Goal: Find contact information: Find contact information

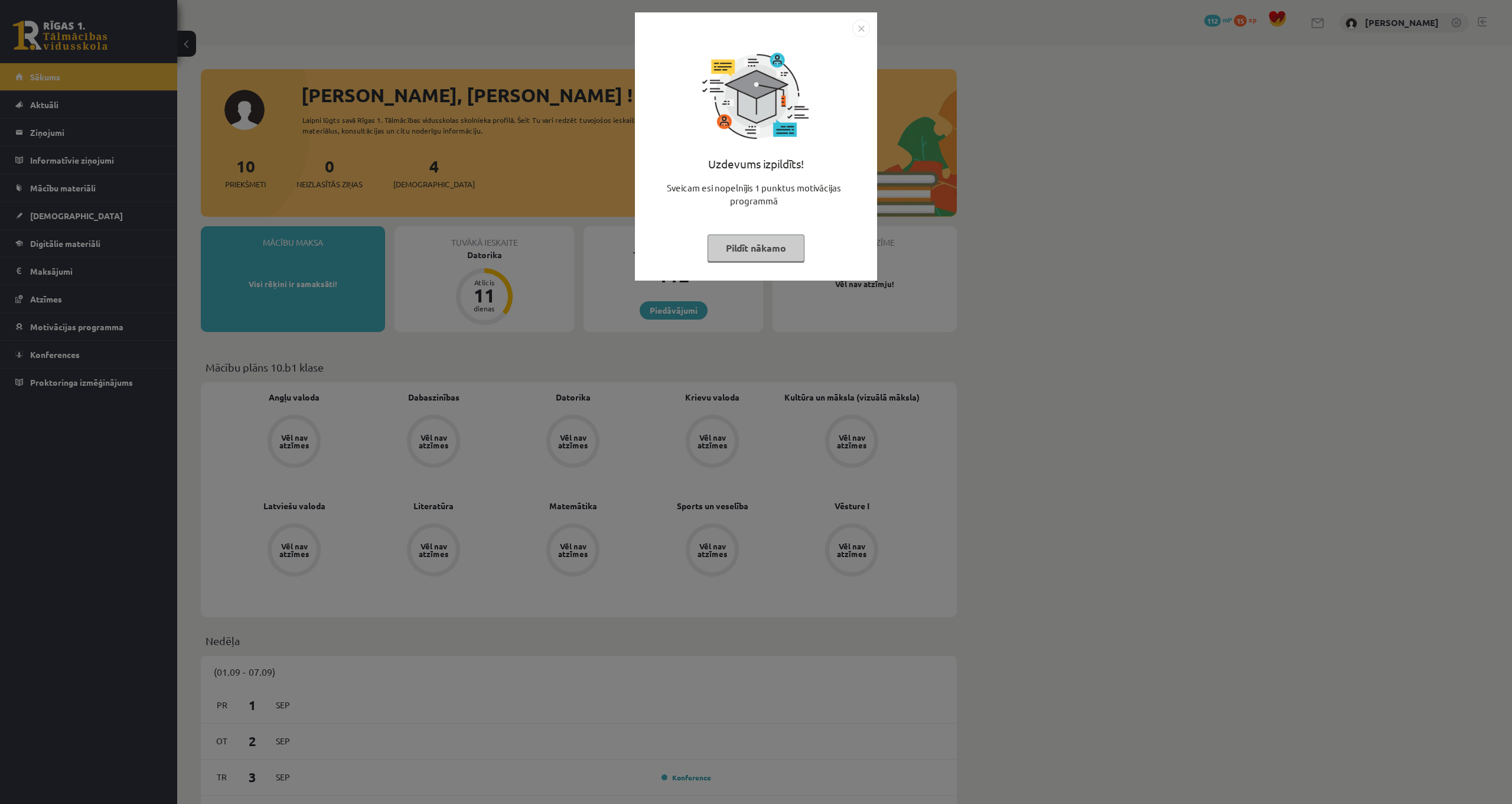
click at [862, 25] on img "Close" at bounding box center [861, 28] width 18 height 18
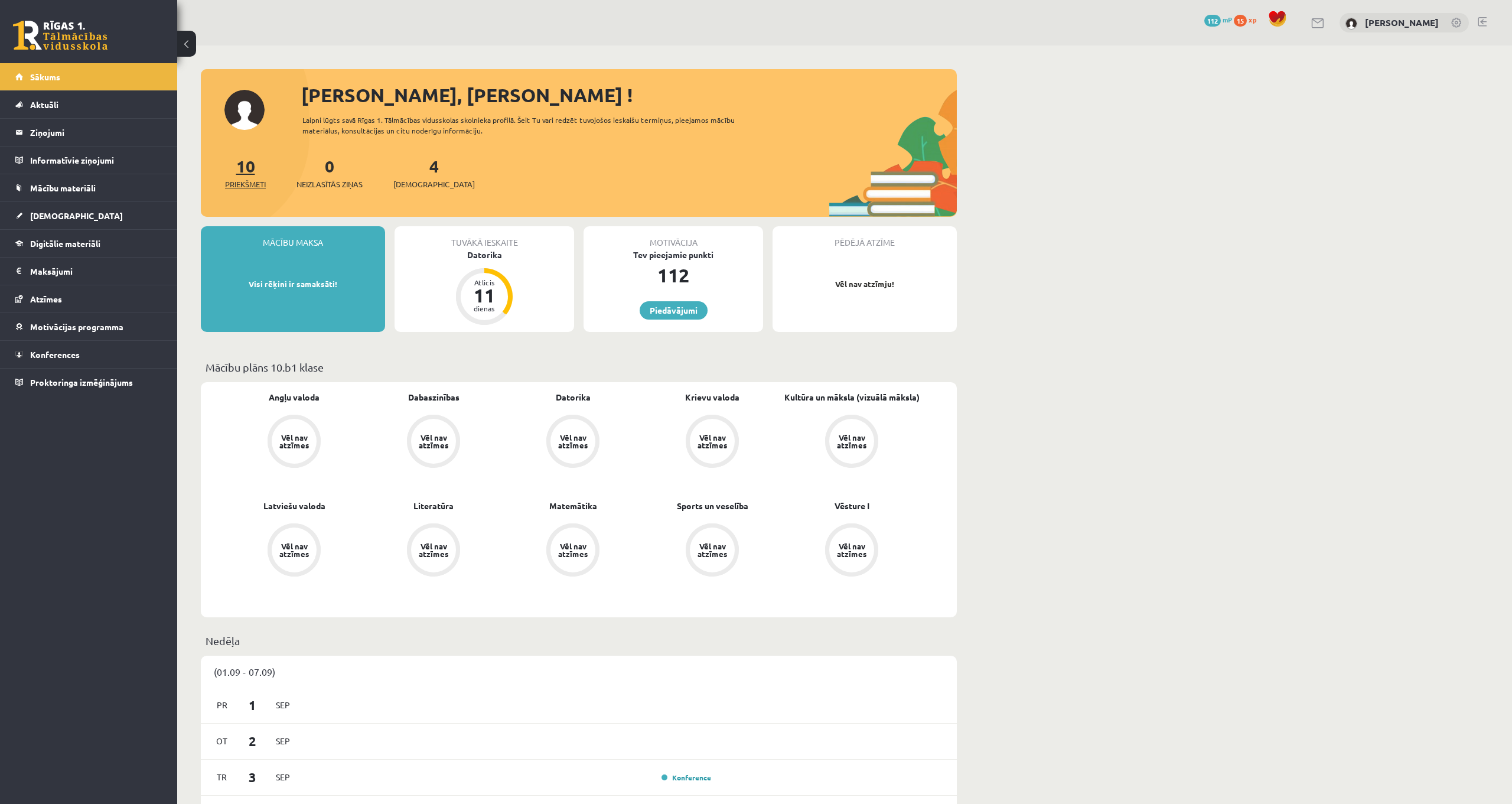
click at [247, 174] on link "10 Priekšmeti" at bounding box center [245, 172] width 41 height 35
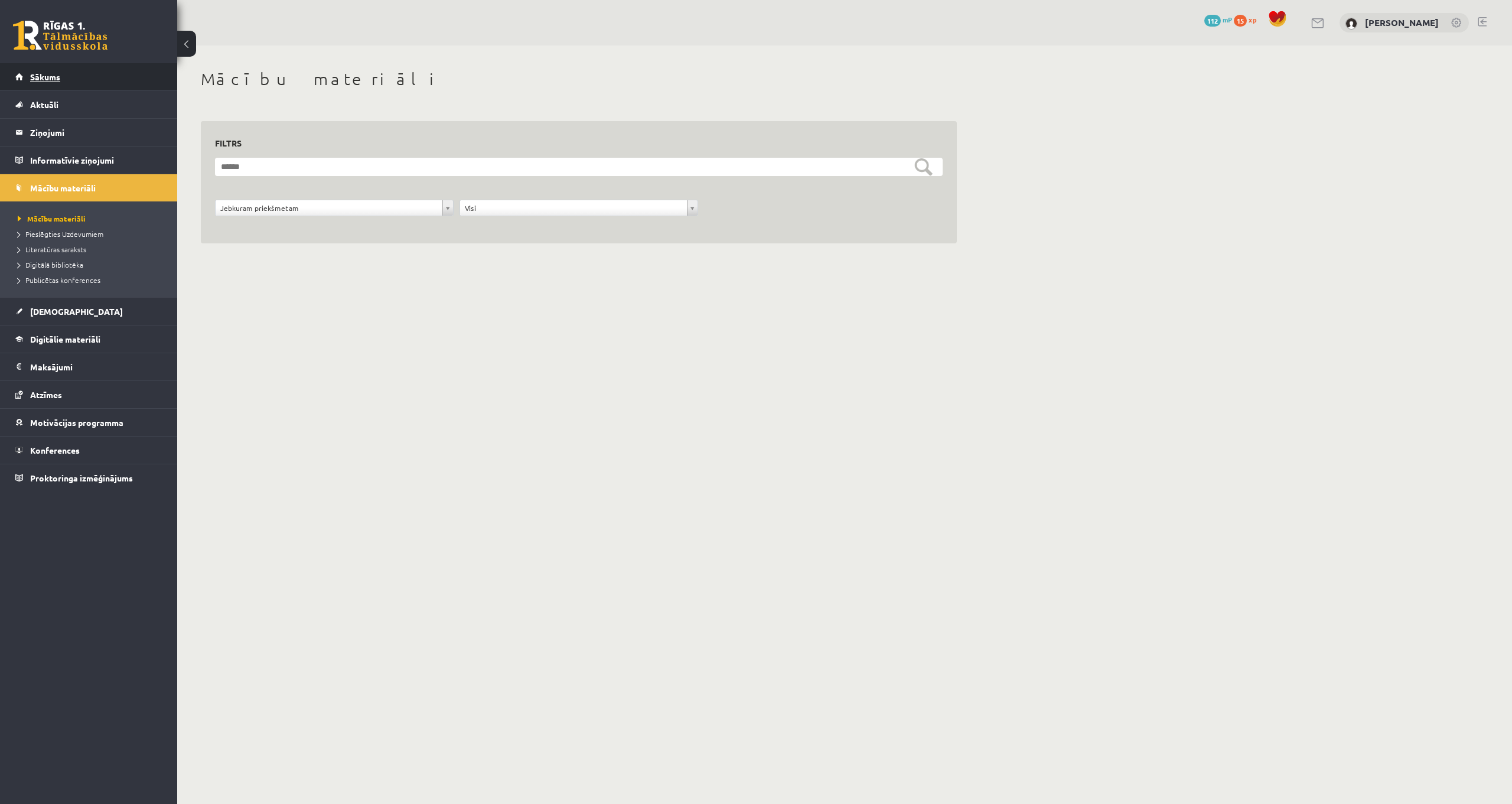
click at [126, 77] on link "Sākums" at bounding box center [89, 77] width 147 height 27
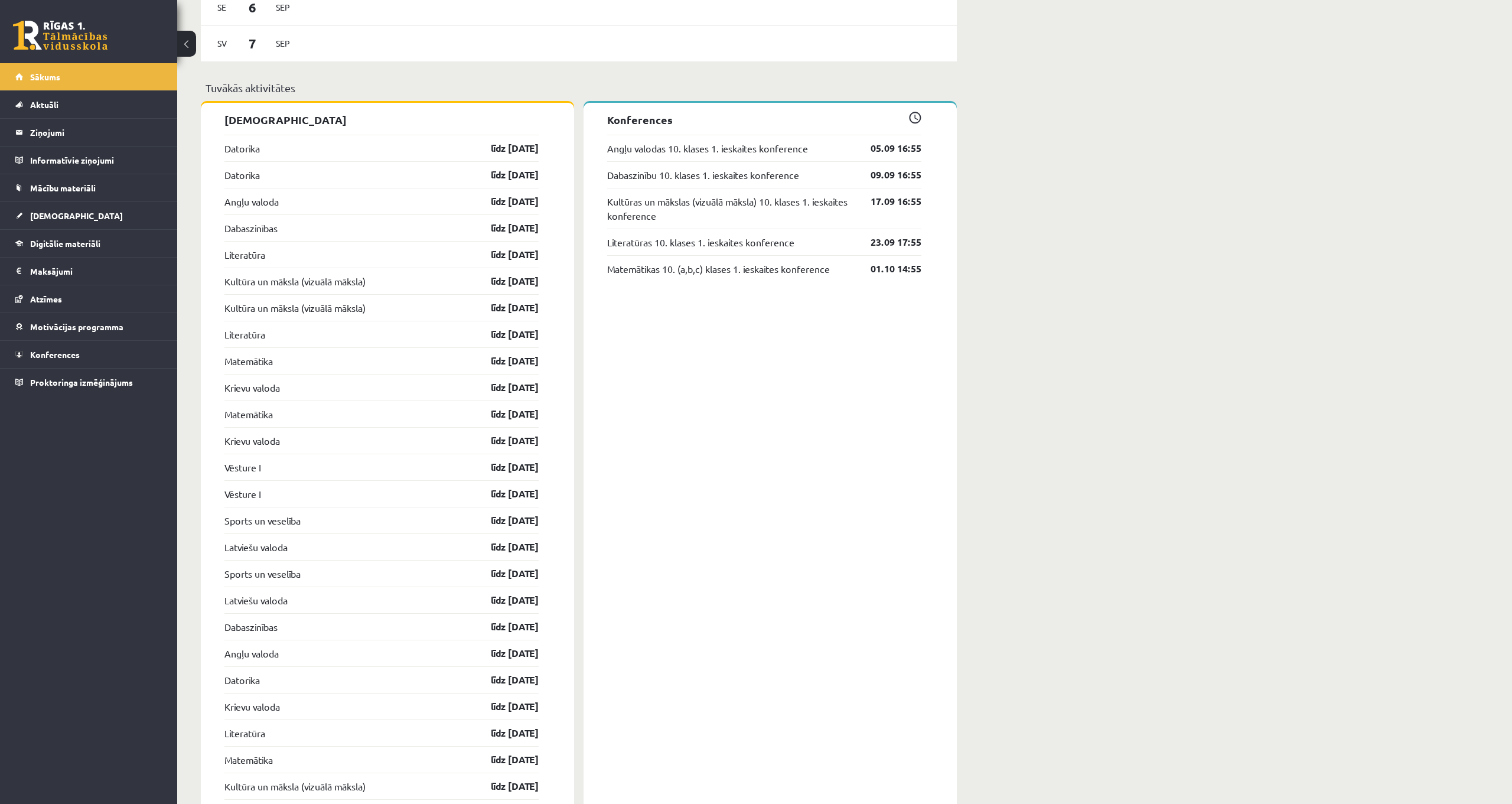
scroll to position [879, 0]
click at [714, 245] on link "Literatūras 10. klases 1. ieskaites konference" at bounding box center [701, 241] width 188 height 14
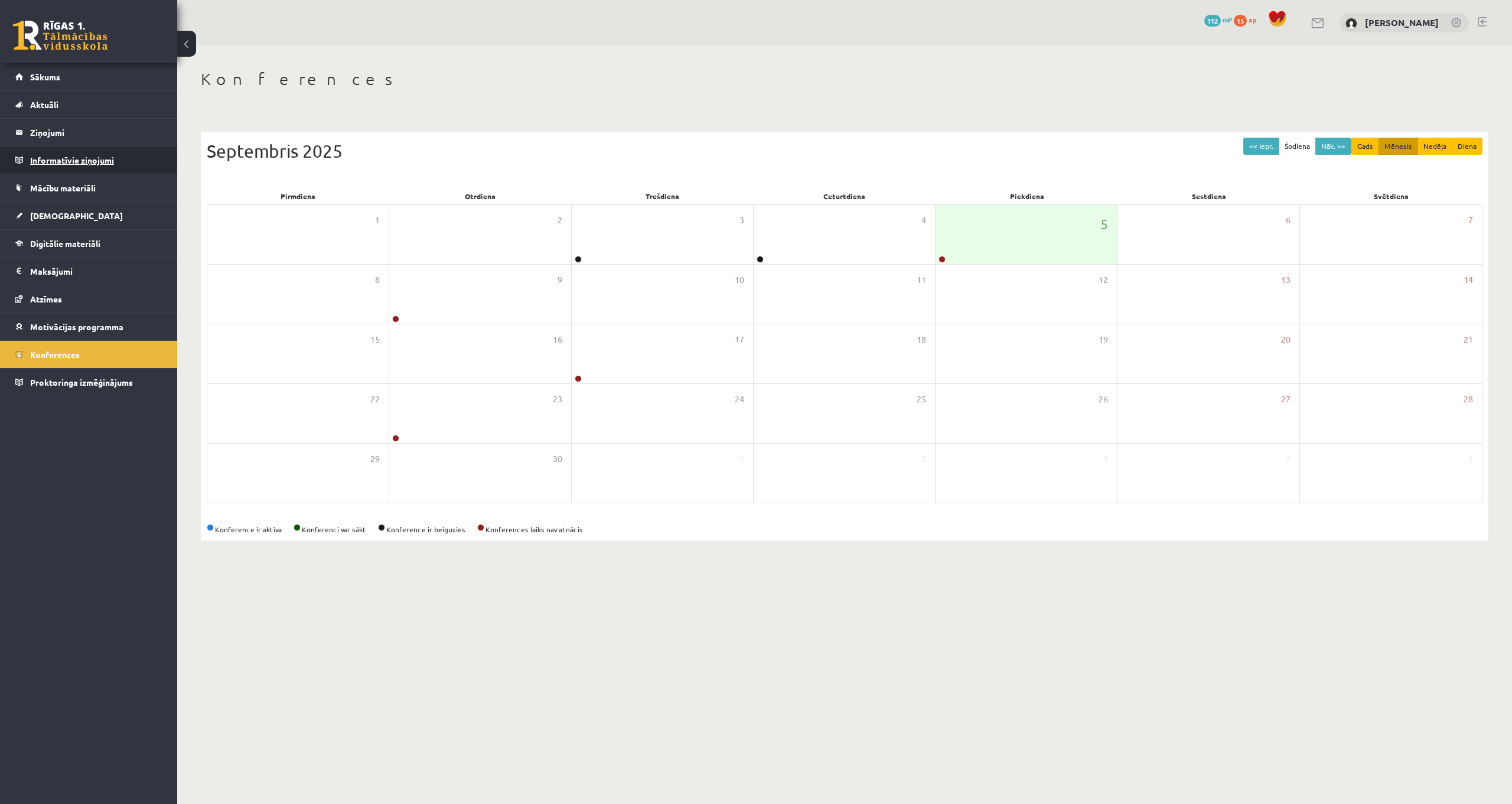
click at [95, 166] on legend "Informatīvie ziņojumi 0" at bounding box center [96, 160] width 133 height 27
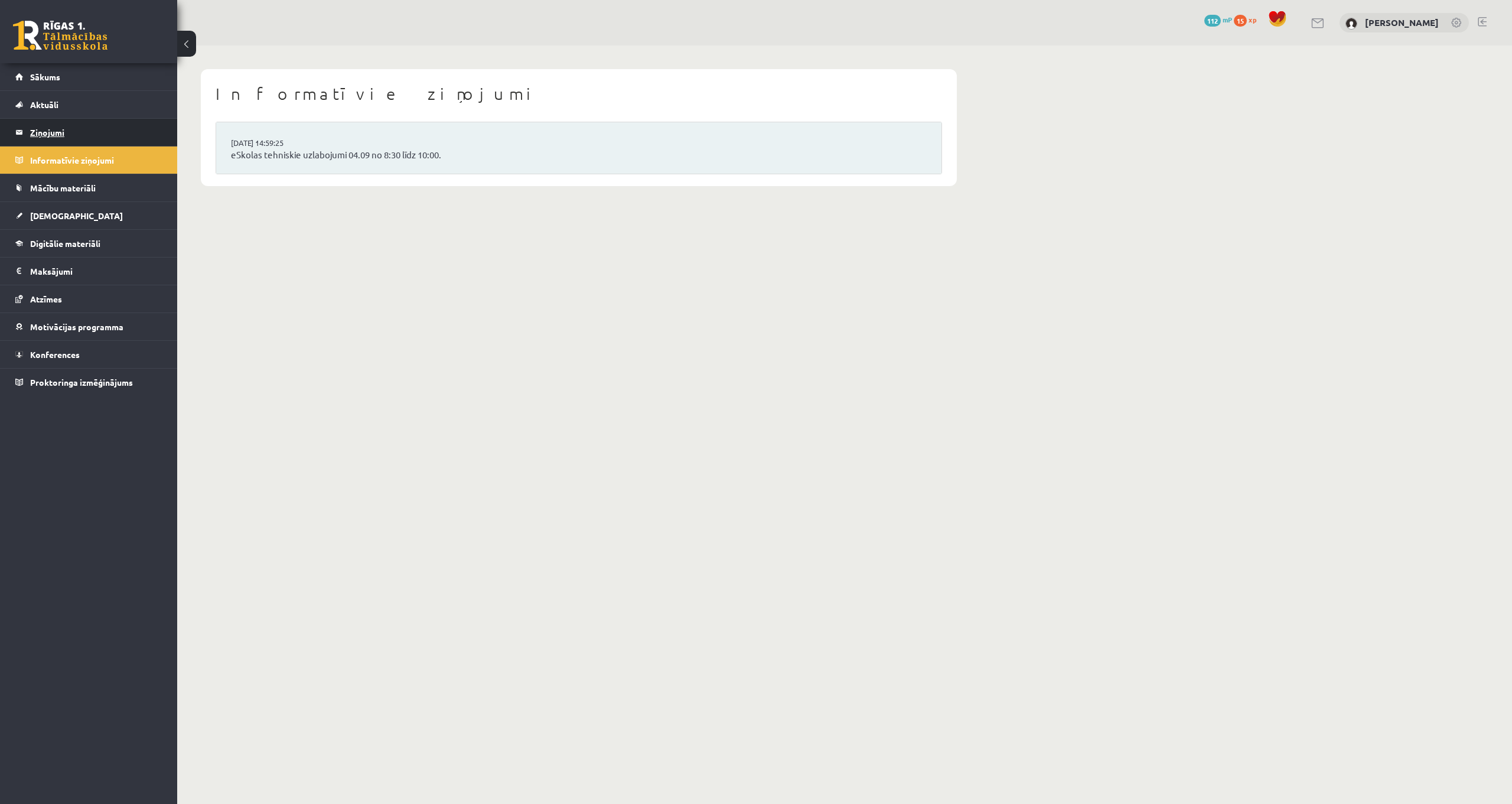
click at [57, 133] on legend "Ziņojumi 0" at bounding box center [96, 133] width 133 height 27
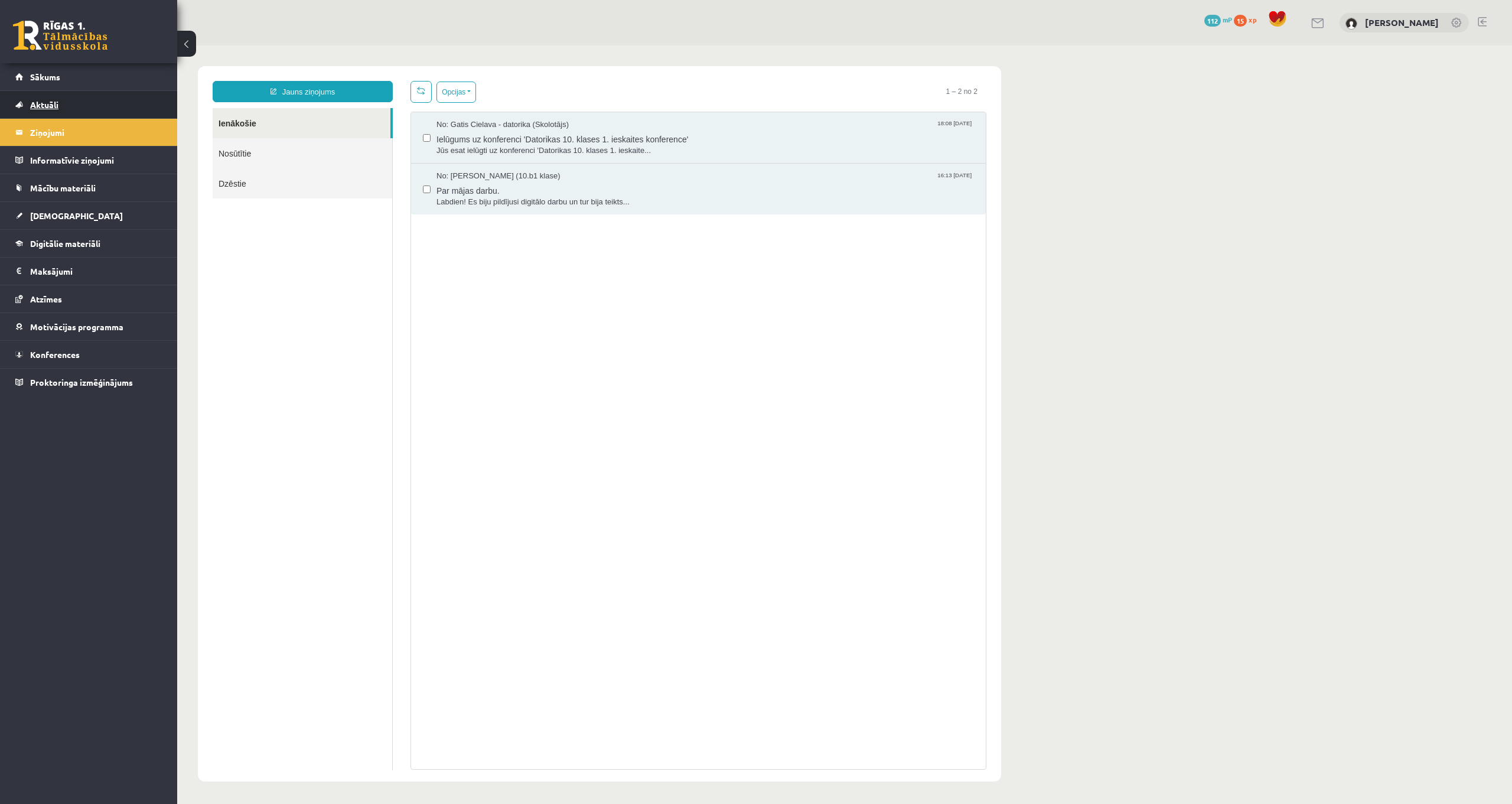
click at [57, 112] on link "Aktuāli" at bounding box center [89, 104] width 147 height 27
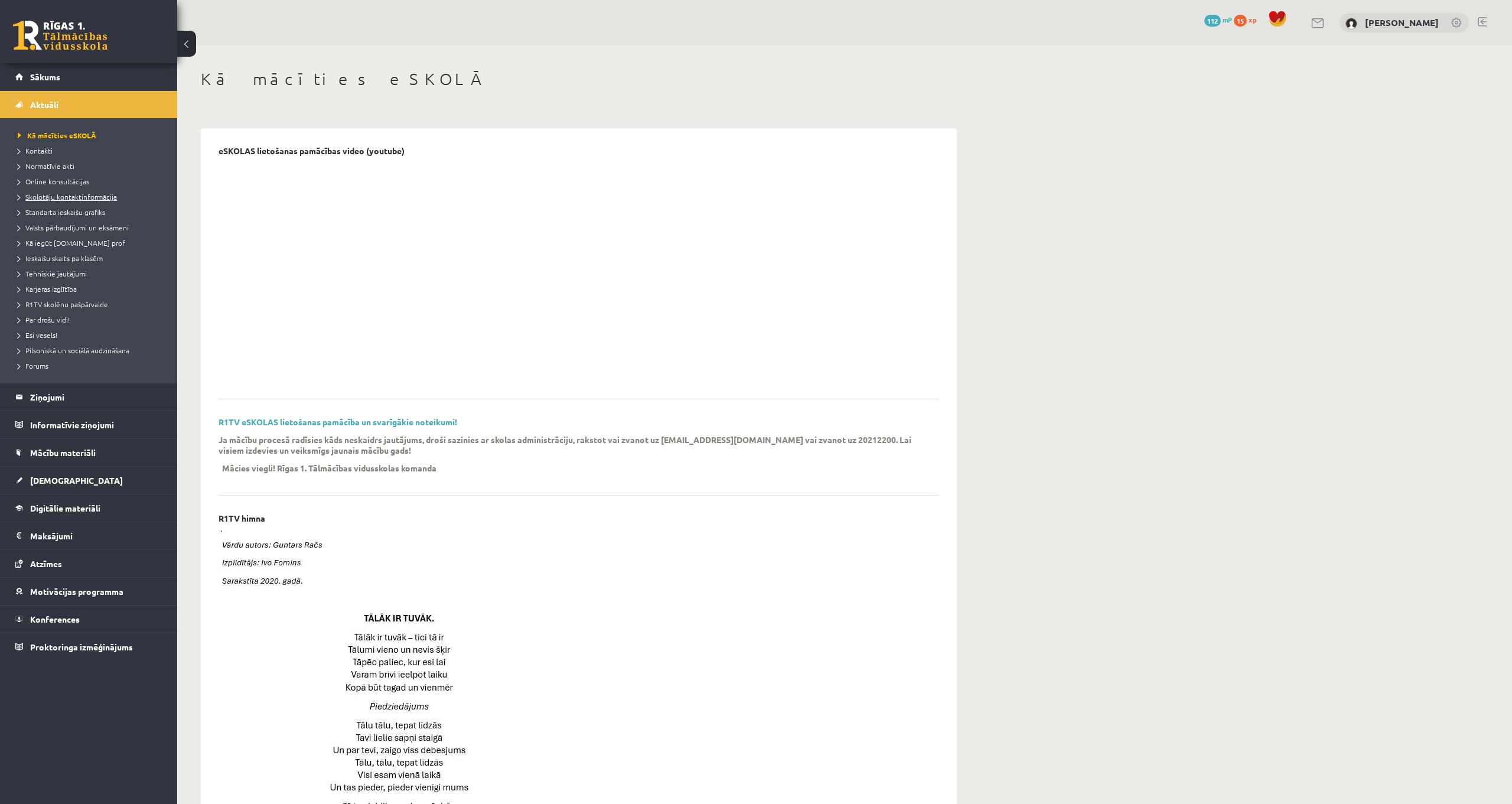
click at [59, 196] on span "Skolotāju kontaktinformācija" at bounding box center [67, 197] width 99 height 10
